Goal: Information Seeking & Learning: Understand process/instructions

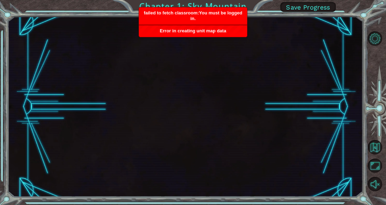
click at [160, 146] on div at bounding box center [185, 106] width 355 height 180
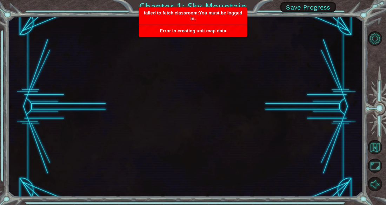
click at [160, 146] on div at bounding box center [185, 106] width 355 height 180
click at [325, 9] on span "Save Progress" at bounding box center [308, 7] width 44 height 7
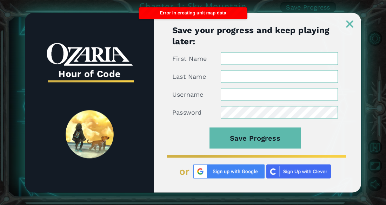
click at [347, 19] on link at bounding box center [350, 20] width 22 height 6
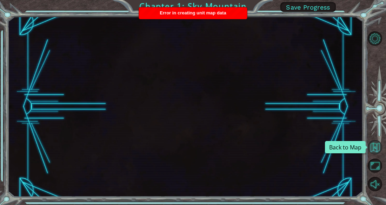
click at [372, 149] on button "Back to Map" at bounding box center [375, 147] width 14 height 14
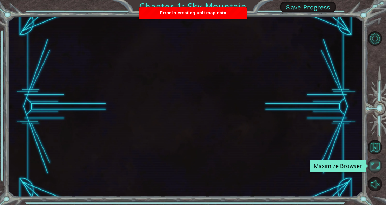
click at [378, 166] on button "Maximize Browser" at bounding box center [375, 165] width 14 height 14
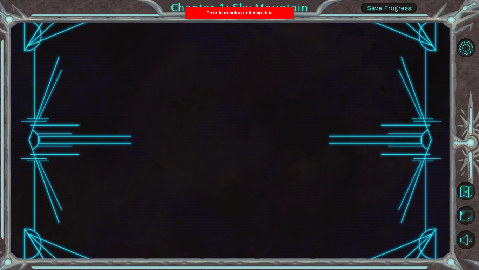
click at [233, 14] on span "Error in creating unit map data" at bounding box center [239, 12] width 66 height 5
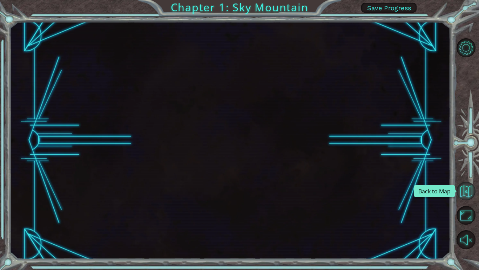
click at [386, 191] on button "Back to Map" at bounding box center [466, 190] width 19 height 19
click at [386, 145] on div at bounding box center [229, 139] width 441 height 237
